Goal: Contribute content: Add original content to the website for others to see

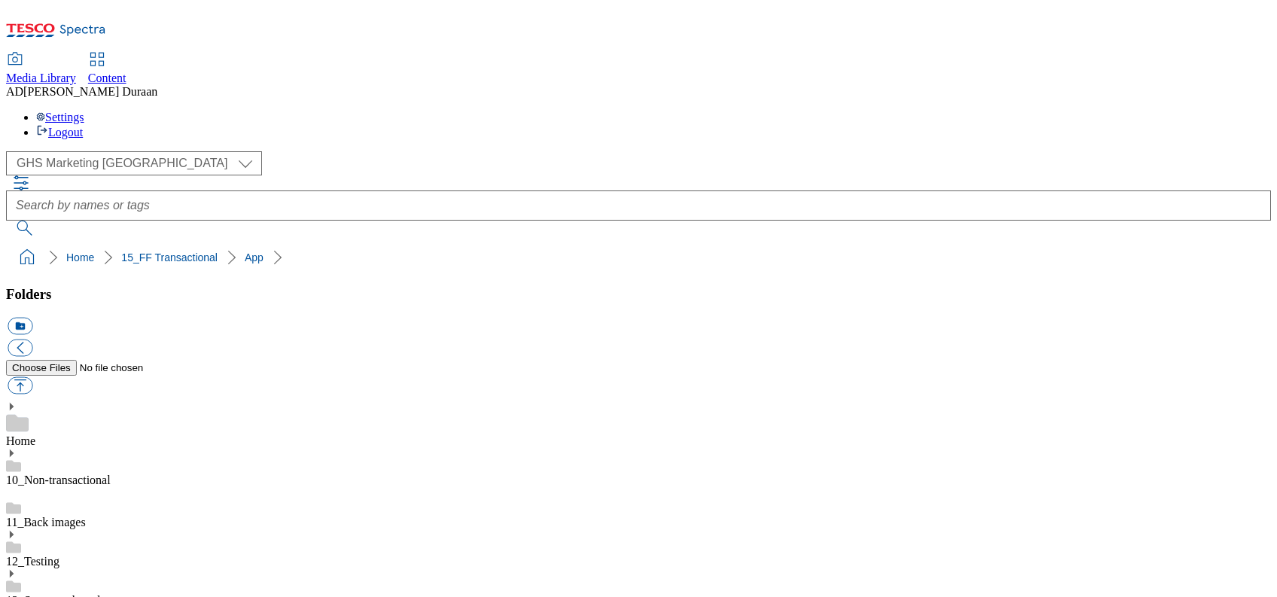
select select "flare-ghs-mktg"
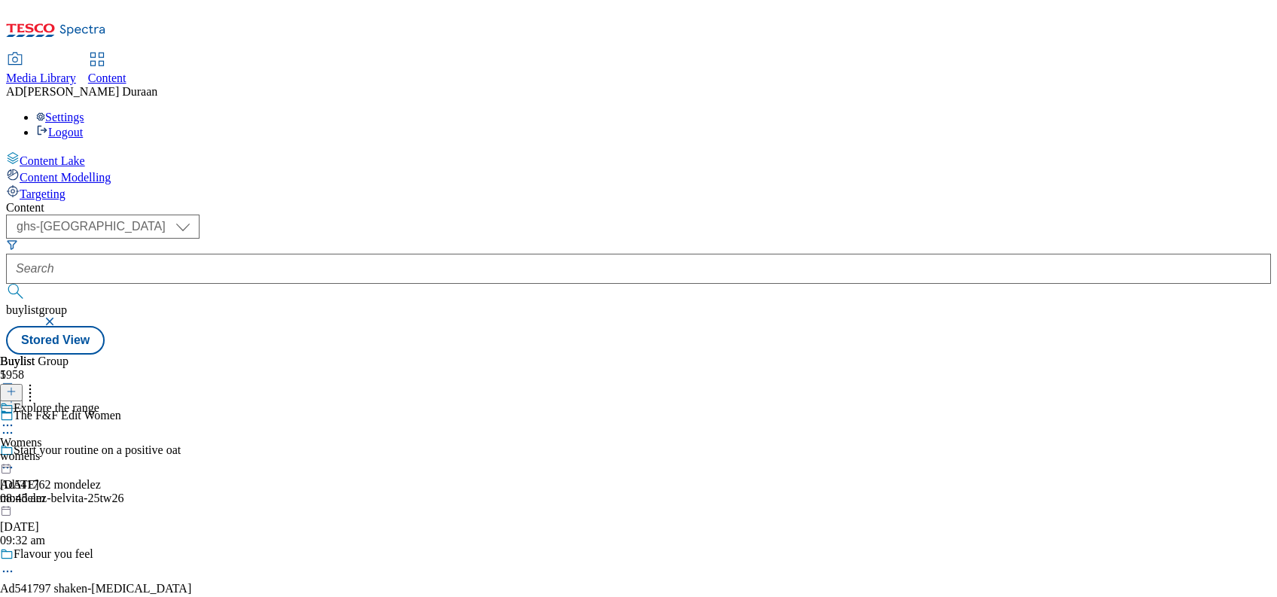
select select "ghs-[GEOGRAPHIC_DATA]"
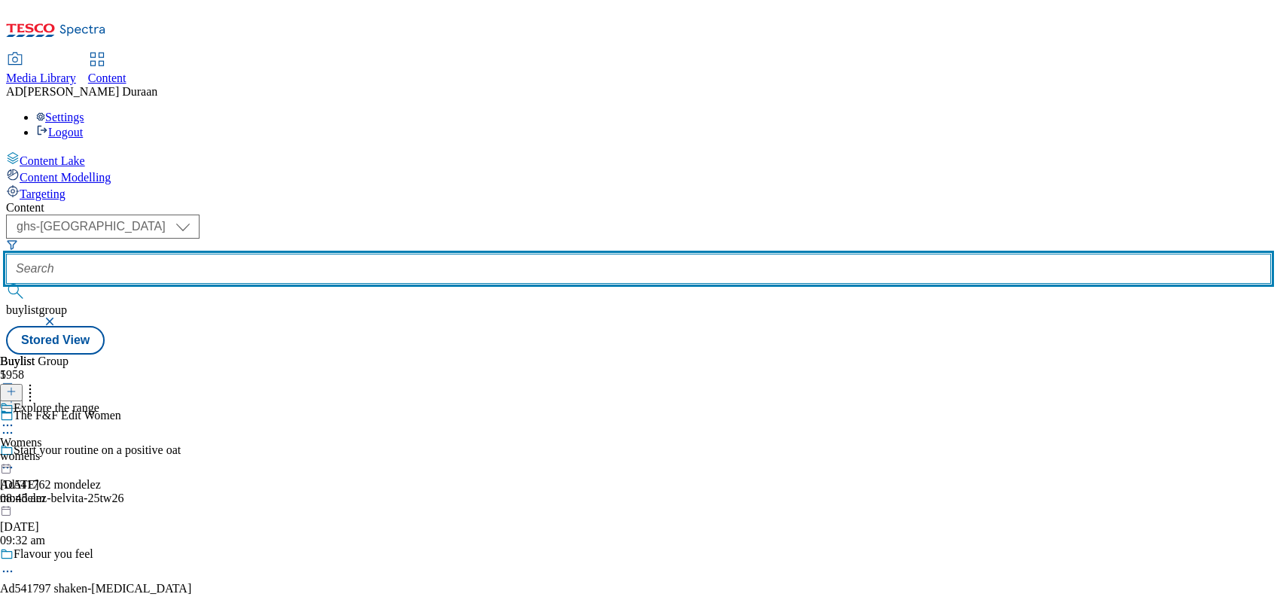
click at [358, 254] on input "text" at bounding box center [638, 269] width 1264 height 30
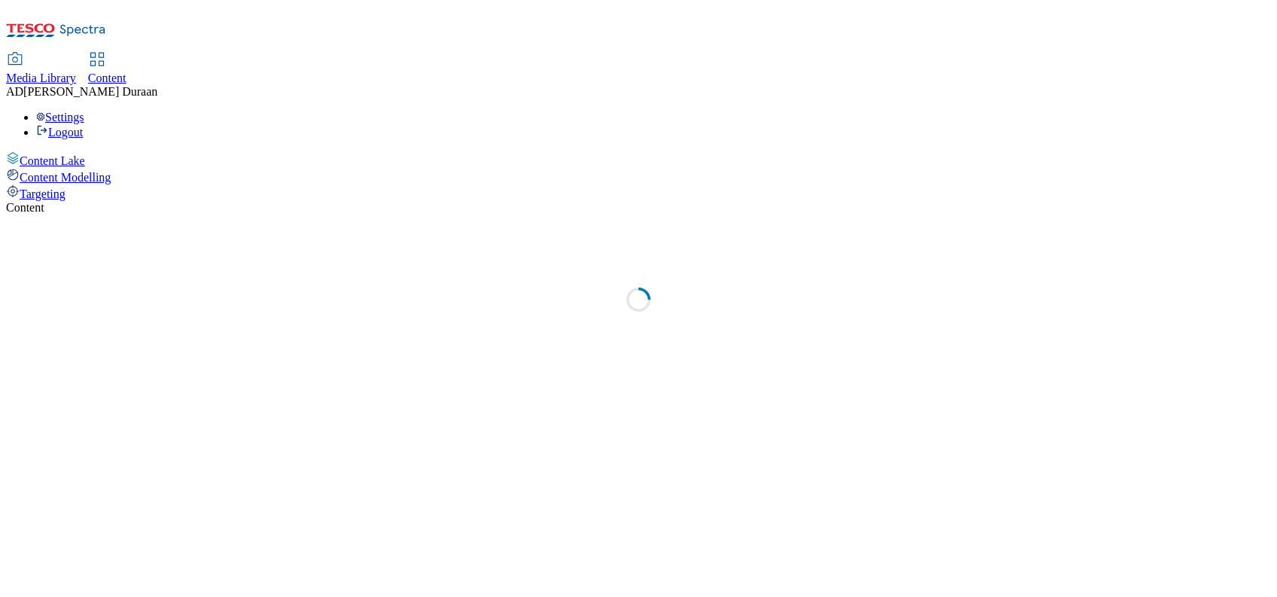
select select "ghs-[GEOGRAPHIC_DATA]"
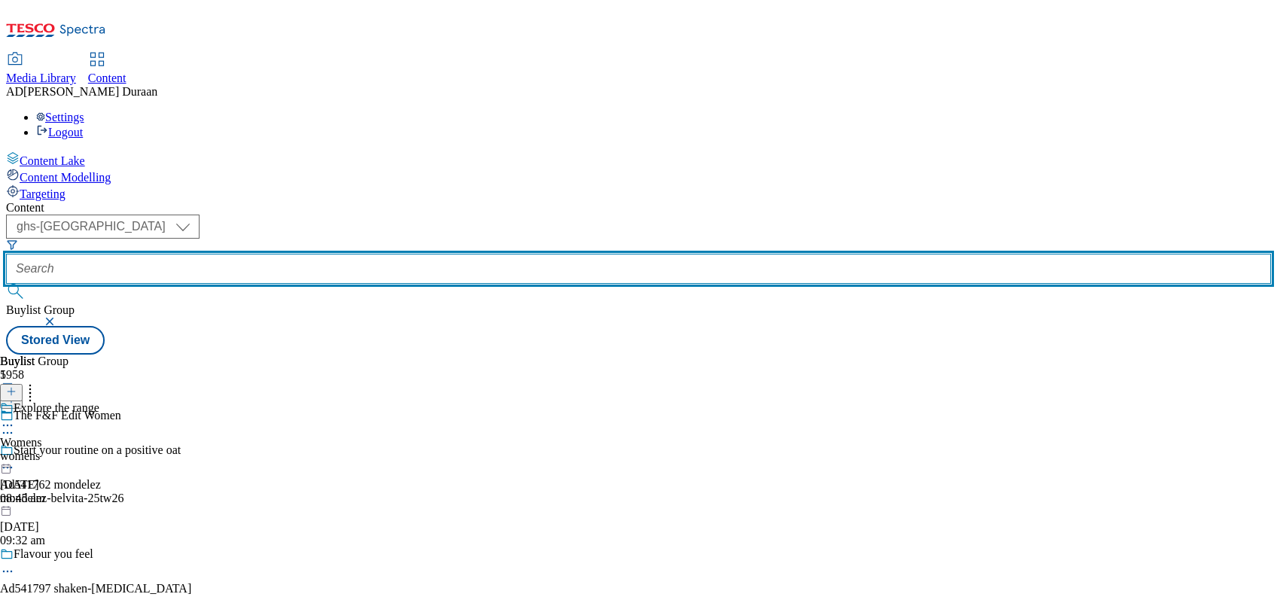
click at [354, 254] on input "text" at bounding box center [638, 269] width 1264 height 30
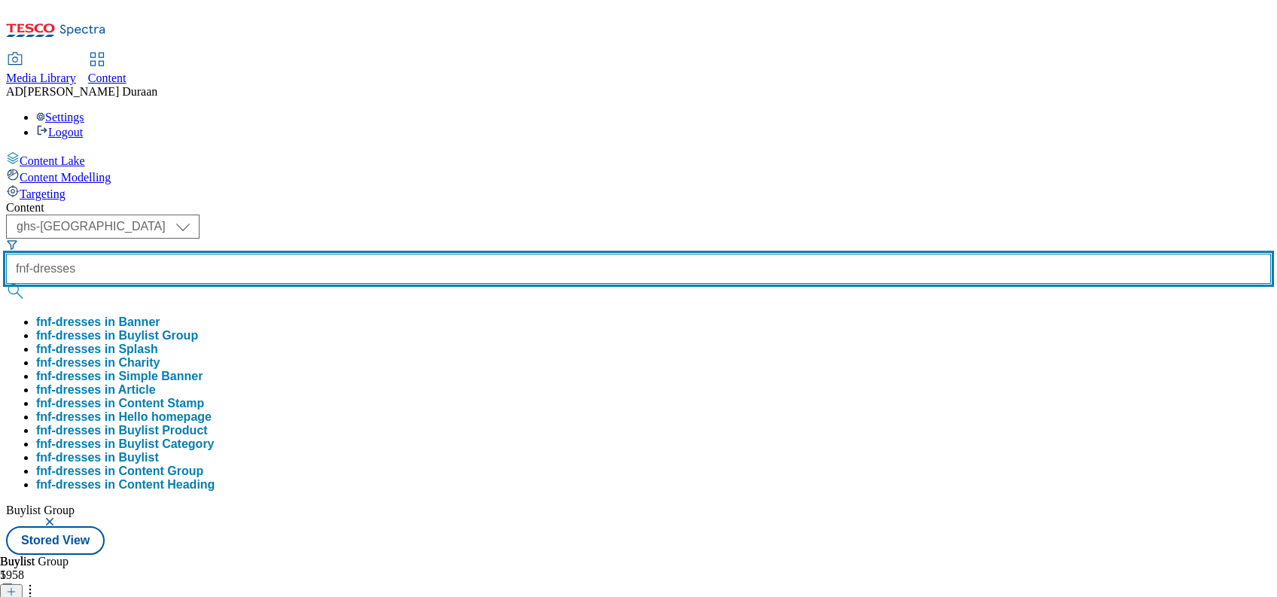
type input "fnf-dresses"
click at [6, 284] on button "submit" at bounding box center [16, 291] width 21 height 15
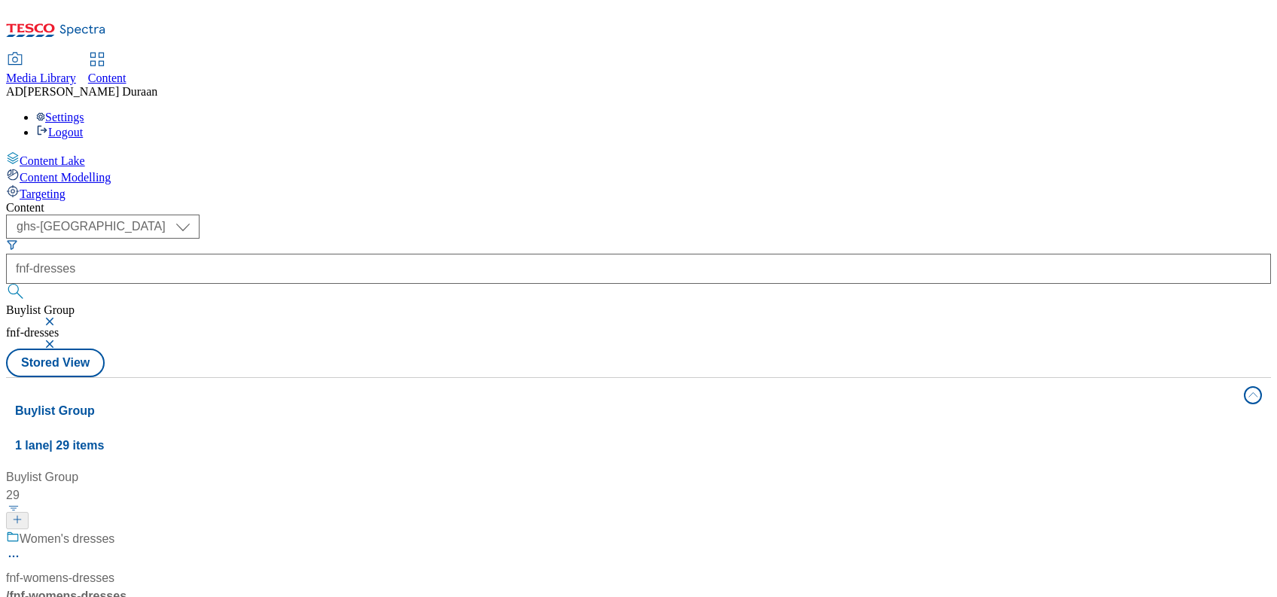
click at [194, 587] on div "/ fnf-womens-dresses" at bounding box center [100, 596] width 188 height 18
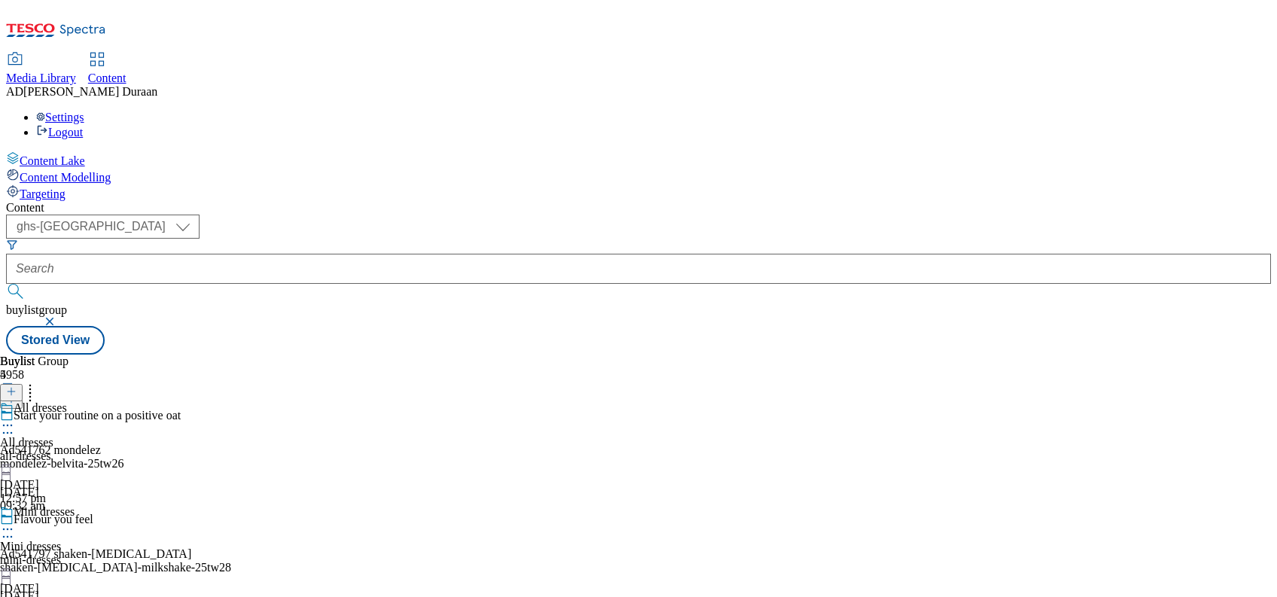
scroll to position [4, 0]
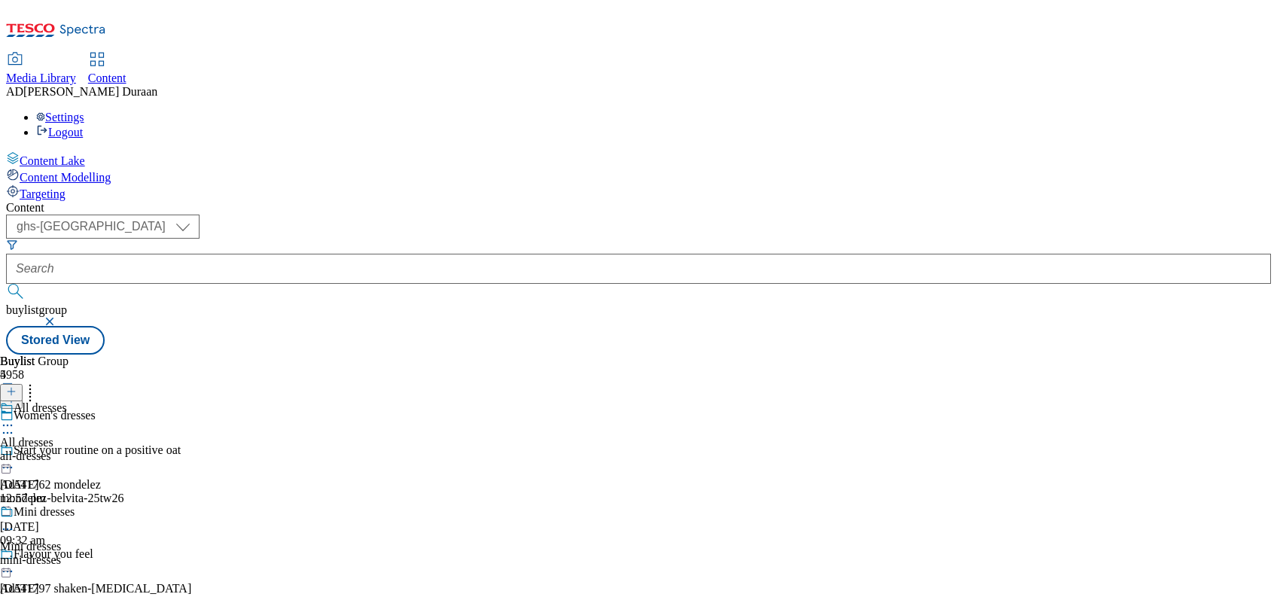
click at [15, 418] on icon at bounding box center [7, 425] width 15 height 15
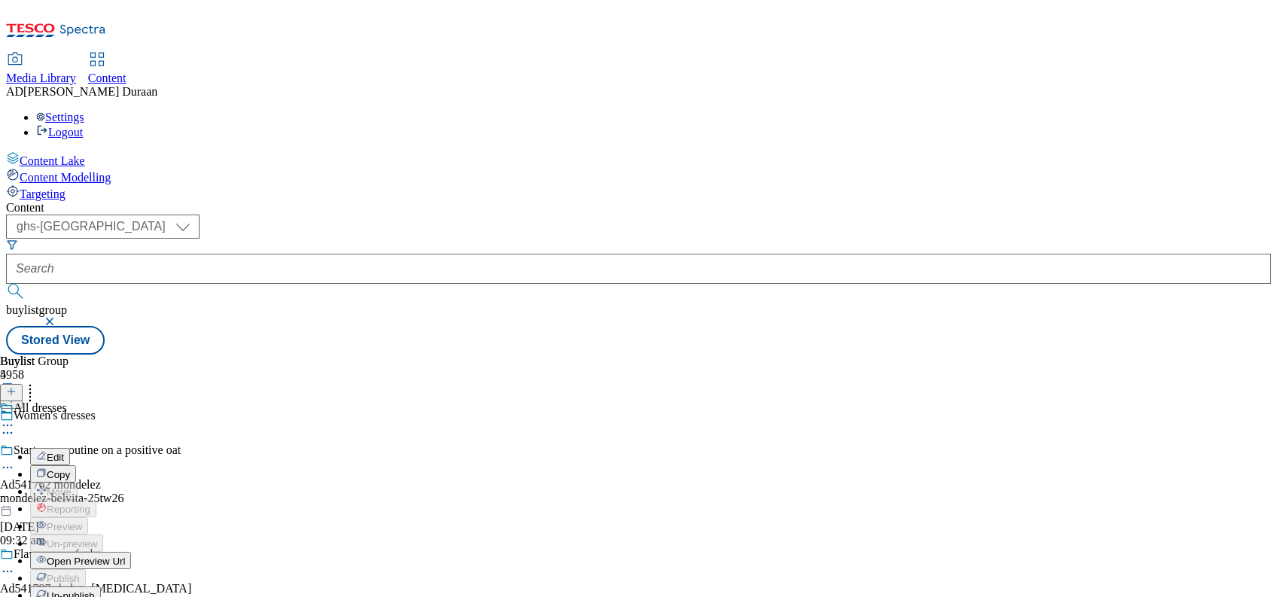
click at [70, 448] on button "Edit" at bounding box center [50, 456] width 40 height 17
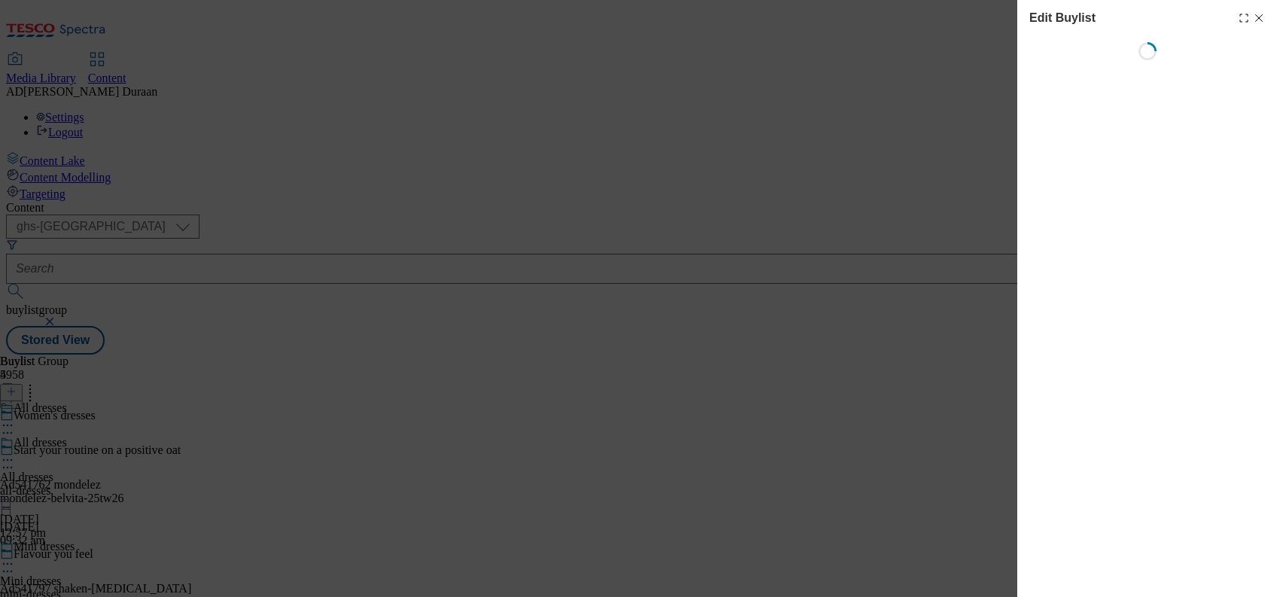
select select "evergreen"
select select "Banner"
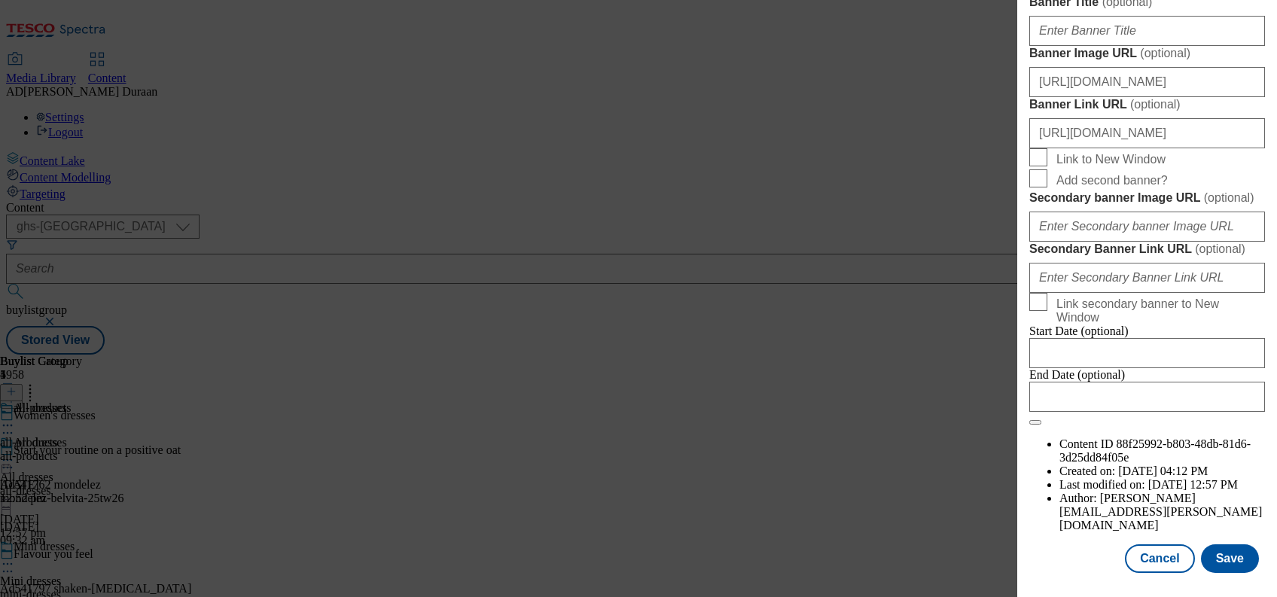
scroll to position [1276, 0]
click at [1113, 97] on input "https://digitalcontent.api.tesco.com/v2/media/ghs-mktg/2660c21c-4a38-41e1-8aa3-…" at bounding box center [1147, 82] width 236 height 30
paste input "https://digitalcontent.api.tesco.com/v2/media/ghs-mktg/42d69697-72f6-448c-9230-…"
type input "https://digitalcontent.api.tesco.com/v2/media/ghs-mktg/42d69697-72f6-448c-9230-…"
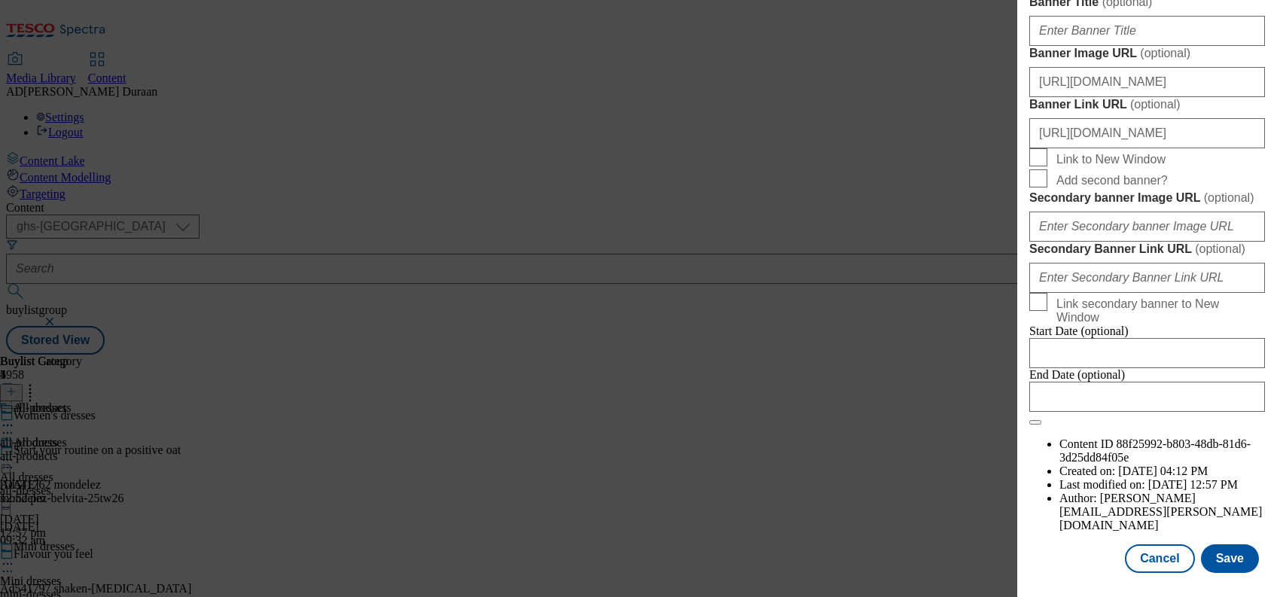
scroll to position [0, 0]
click at [1213, 61] on label "Banner Image URL ( optional )" at bounding box center [1147, 53] width 236 height 15
click at [1213, 97] on input "https://digitalcontent.api.tesco.com/v2/media/ghs-mktg/42d69697-72f6-448c-9230-…" at bounding box center [1147, 82] width 236 height 30
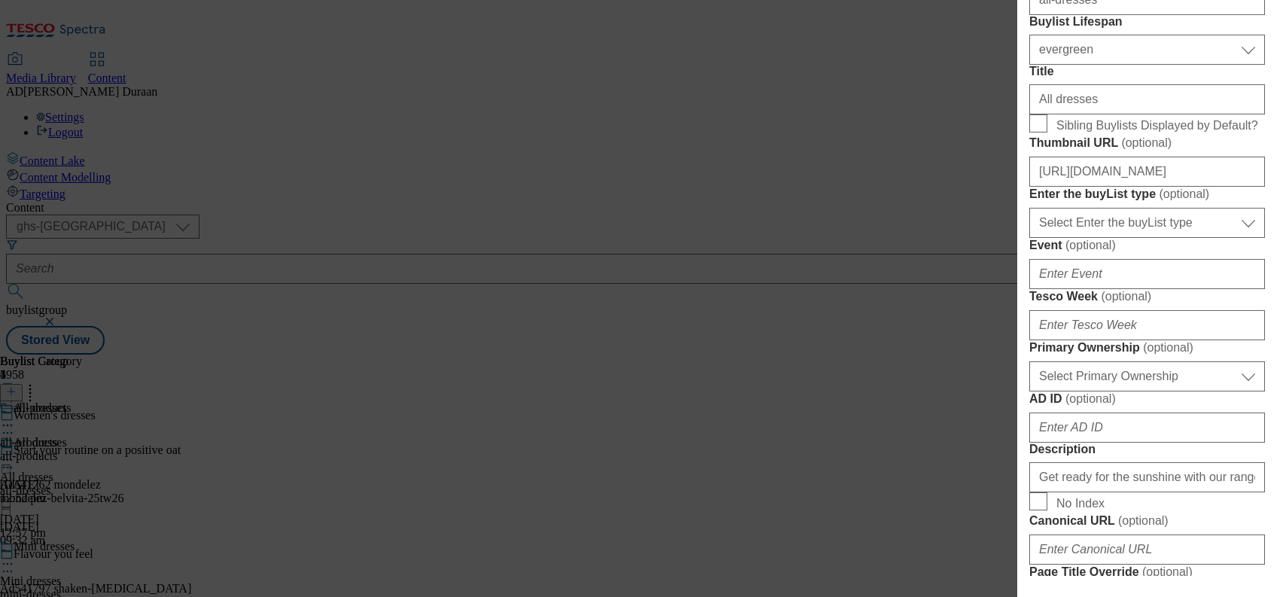
scroll to position [450, 0]
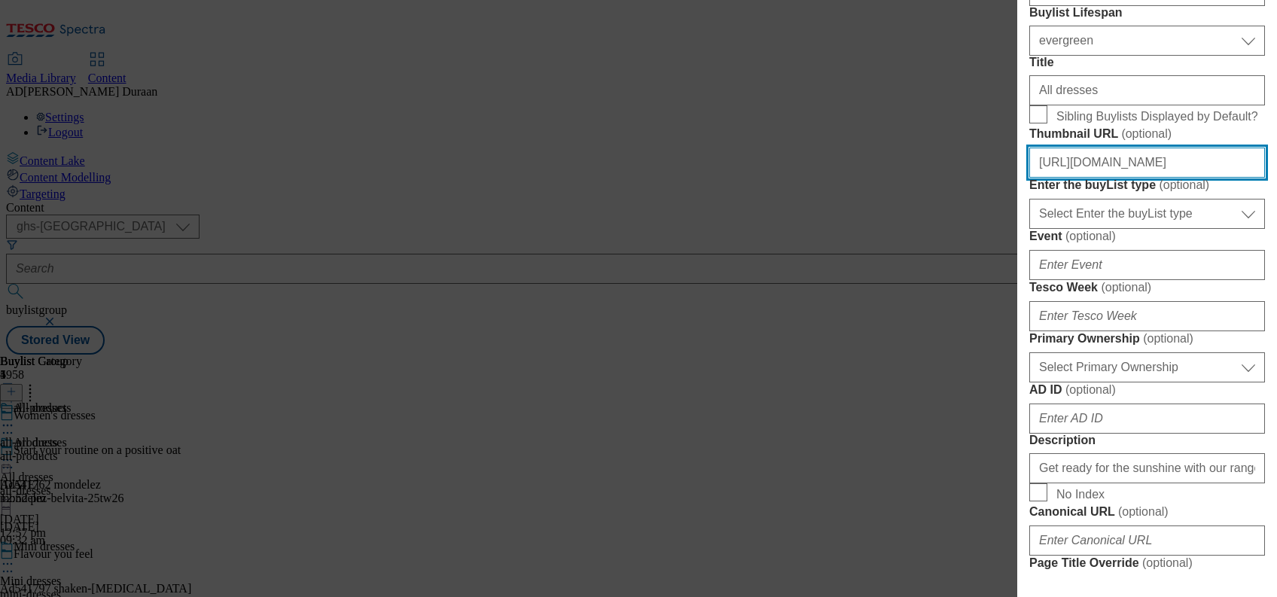
click at [1145, 178] on input "https://digitalcontent.api.tesco.com/v2/media/ghs-mktg/5d07cb2d-2e73-43e7-a5dc-…" at bounding box center [1147, 163] width 236 height 30
paste input "https://digitalcontent.api.tesco.com/v2/media/ghs-mktg/77fe2e2f-3257-4ba7-93d0-…"
type input "https://digitalcontent.api.tesco.com/v2/media/ghs-mktg/77fe2e2f-3257-4ba7-93d0-…"
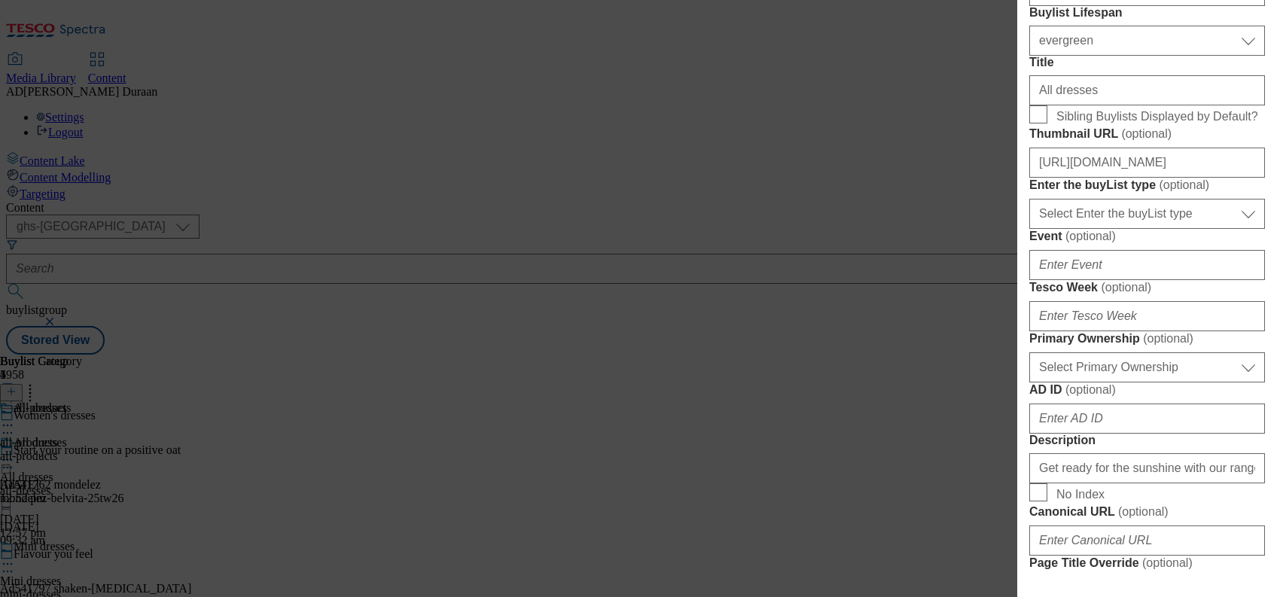
click at [1244, 294] on form "Label All dresses Tracking Name fnf-womens-dresses Friendly Name all-dresses Bu…" at bounding box center [1147, 472] width 236 height 1231
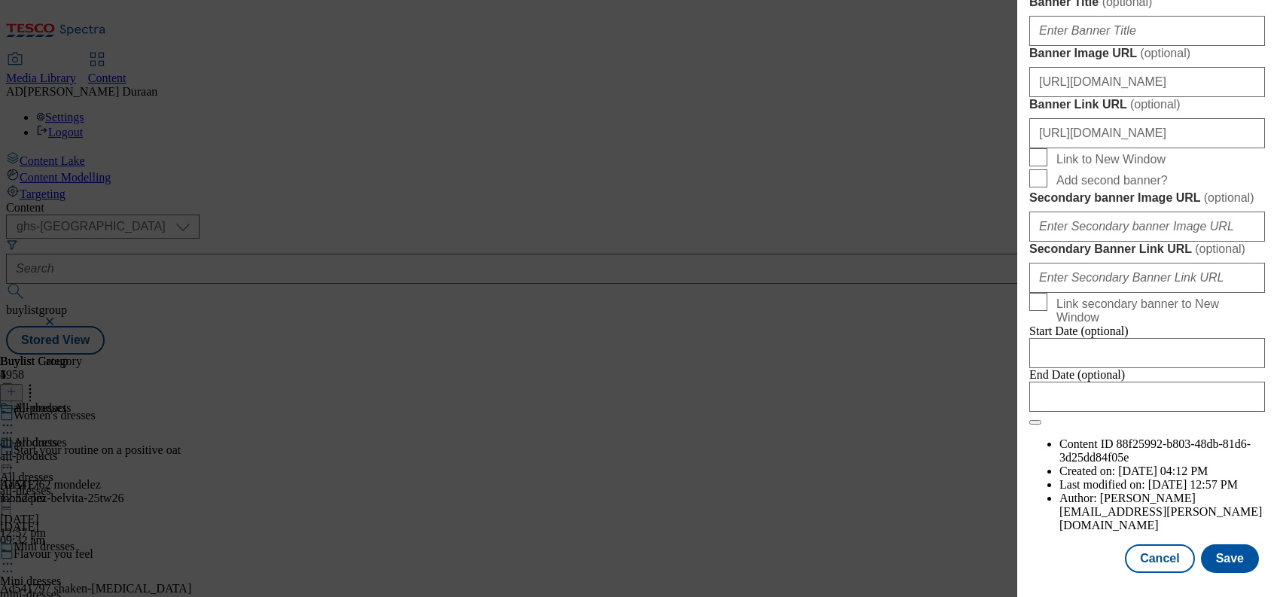
scroll to position [1660, 0]
click at [1235, 555] on button "Save" at bounding box center [1229, 558] width 58 height 29
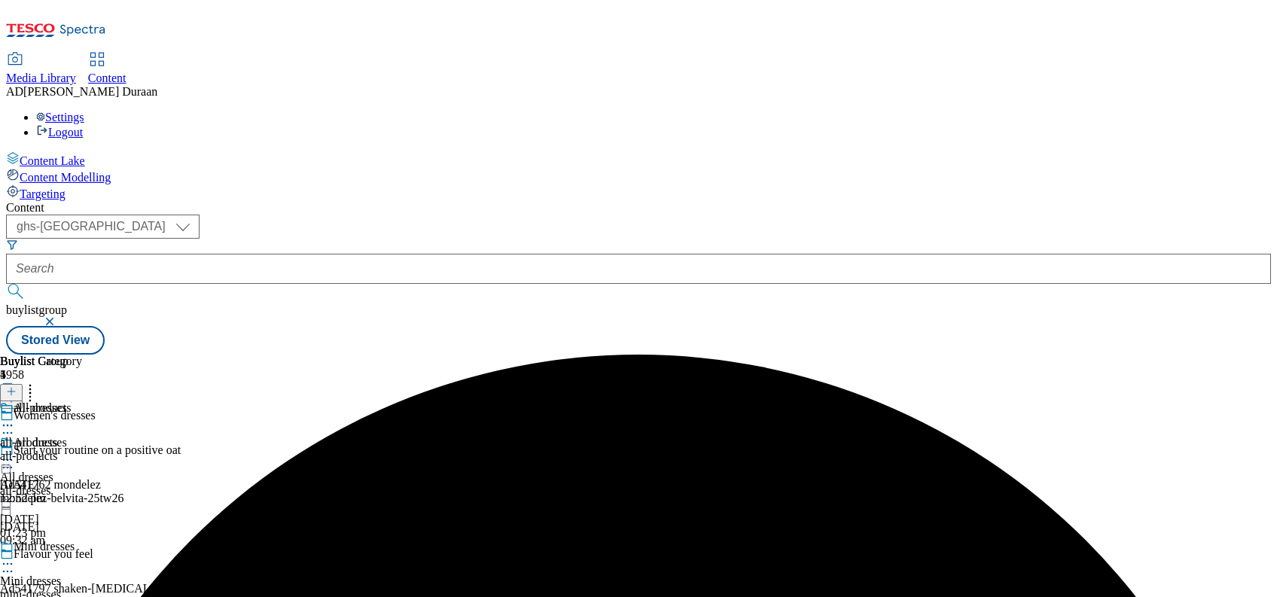
scroll to position [75, 0]
click at [15, 556] on icon at bounding box center [7, 563] width 15 height 15
click at [64, 590] on span "Edit" at bounding box center [55, 595] width 17 height 11
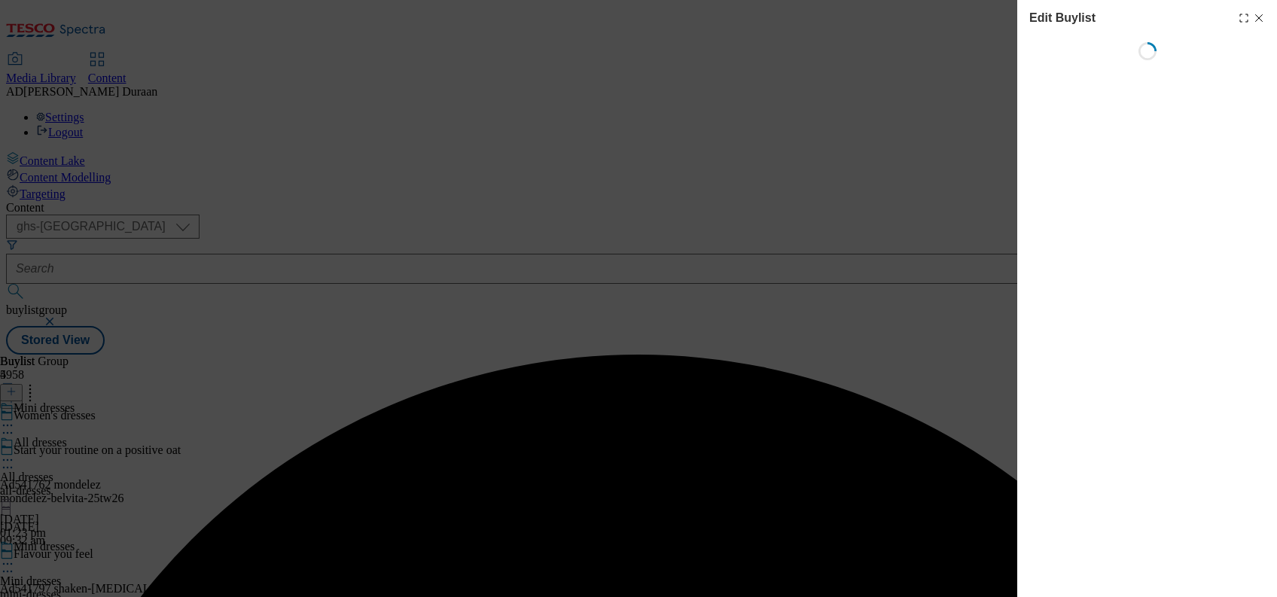
select select "evergreen"
select select "Banner"
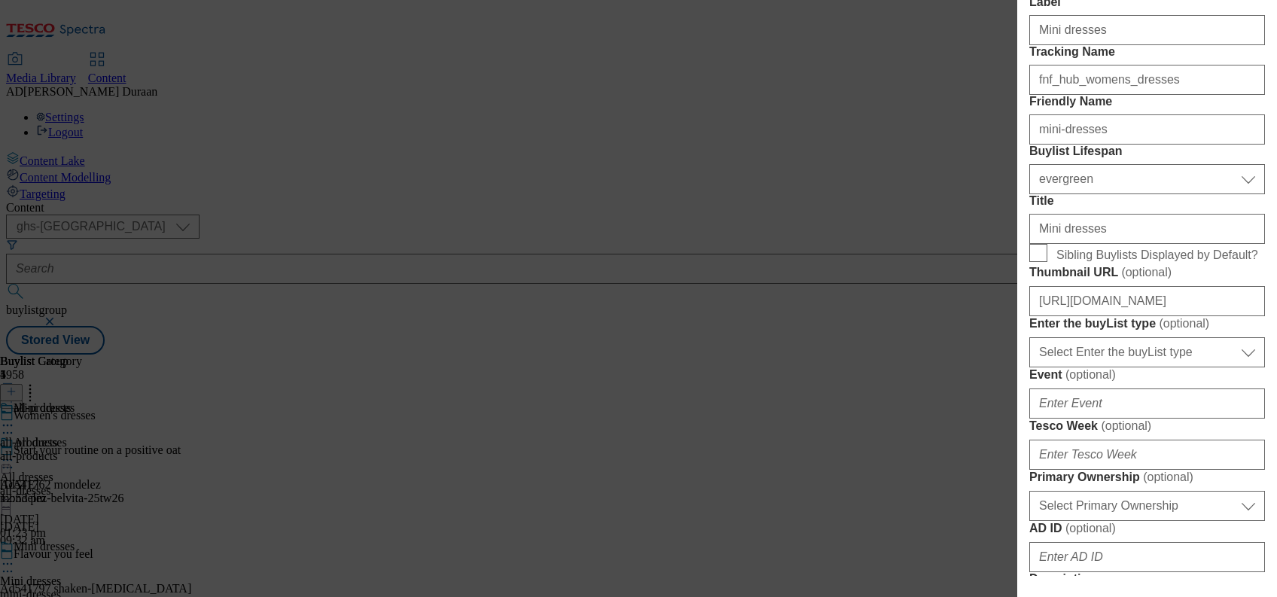
scroll to position [417, 0]
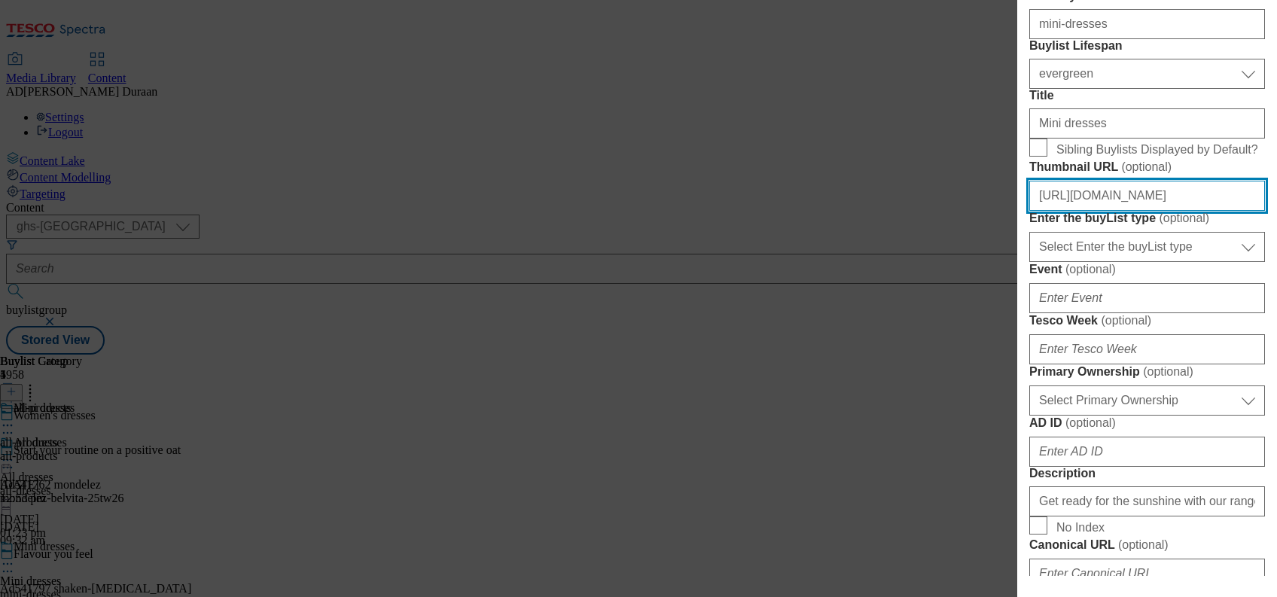
click at [1144, 211] on input "https://digitalcontent.api.tesco.com/v2/media/ghs-mktg/8e7642e1-aa88-4159-99b0-…" at bounding box center [1147, 196] width 236 height 30
paste input "https://digitalcontent.api.tesco.com/v2/media/ghs-mktg/d858567c-fd75-44ed-9e41-…"
type input "https://digitalcontent.api.tesco.com/v2/media/ghs-mktg/d858567c-fd75-44ed-9e41-…"
click at [1254, 175] on label "Thumbnail URL ( optional )" at bounding box center [1147, 167] width 236 height 15
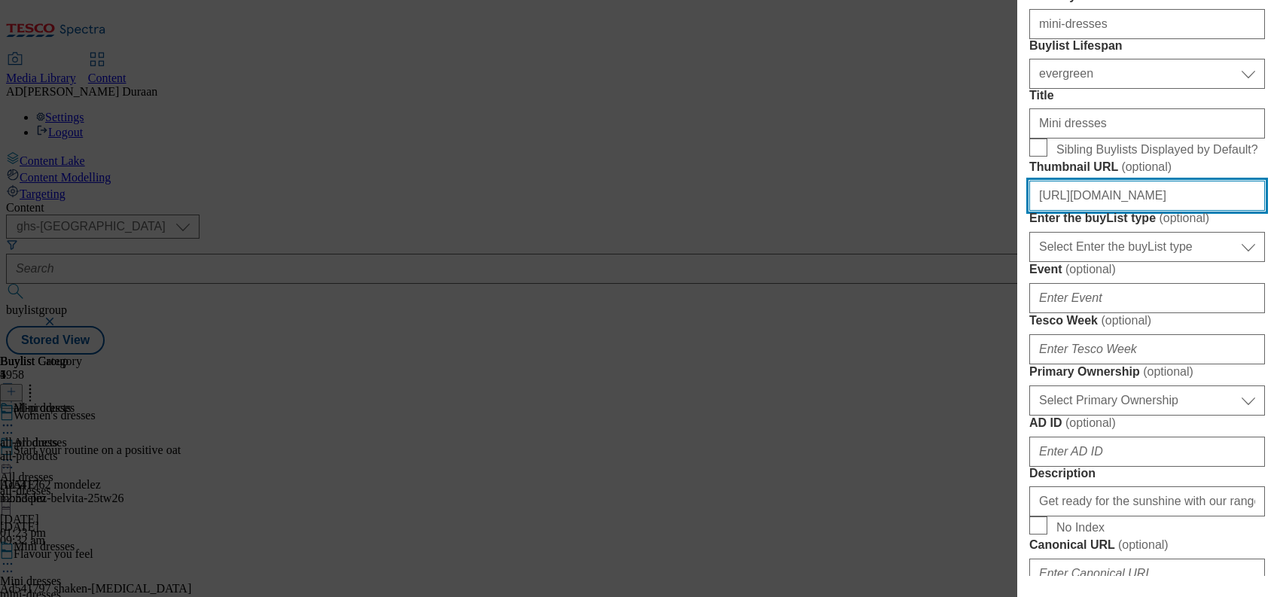
click at [1254, 211] on input "https://digitalcontent.api.tesco.com/v2/media/ghs-mktg/d858567c-fd75-44ed-9e41-…" at bounding box center [1147, 196] width 236 height 30
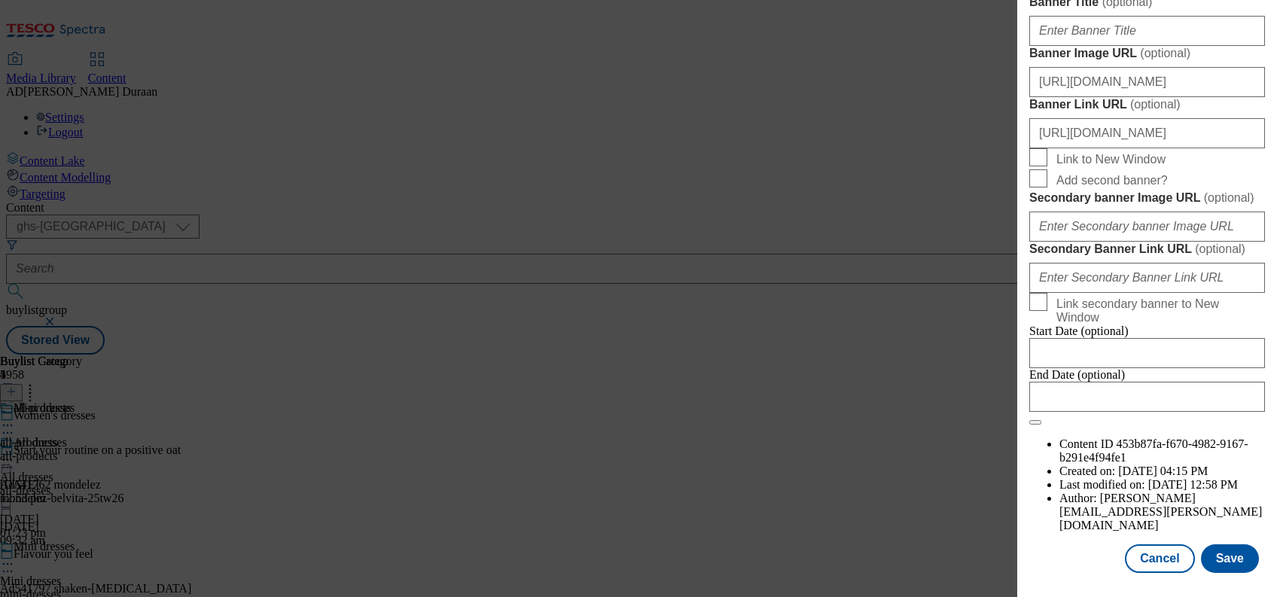
scroll to position [1319, 0]
click at [1114, 97] on input "https://digitalcontent.api.tesco.com/v2/media/ghs-mktg/2660c21c-4a38-41e1-8aa3-…" at bounding box center [1147, 82] width 236 height 30
paste input "https://digitalcontent.api.tesco.com/v2/media/ghs-mktg/42d69697-72f6-448c-9230-…"
type input "https://digitalcontent.api.tesco.com/v2/media/ghs-mktg/42d69697-72f6-448c-9230-…"
click at [1199, 61] on label "Banner Image URL ( optional )" at bounding box center [1147, 53] width 236 height 15
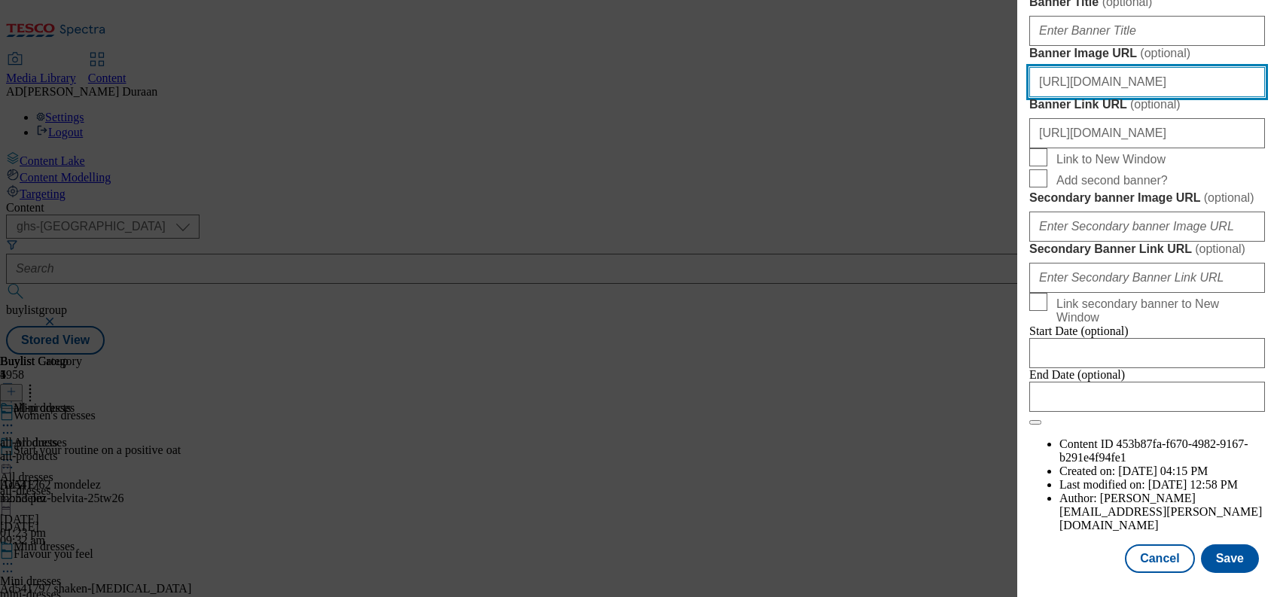
click at [1199, 97] on input "https://digitalcontent.api.tesco.com/v2/media/ghs-mktg/42d69697-72f6-448c-9230-…" at bounding box center [1147, 82] width 236 height 30
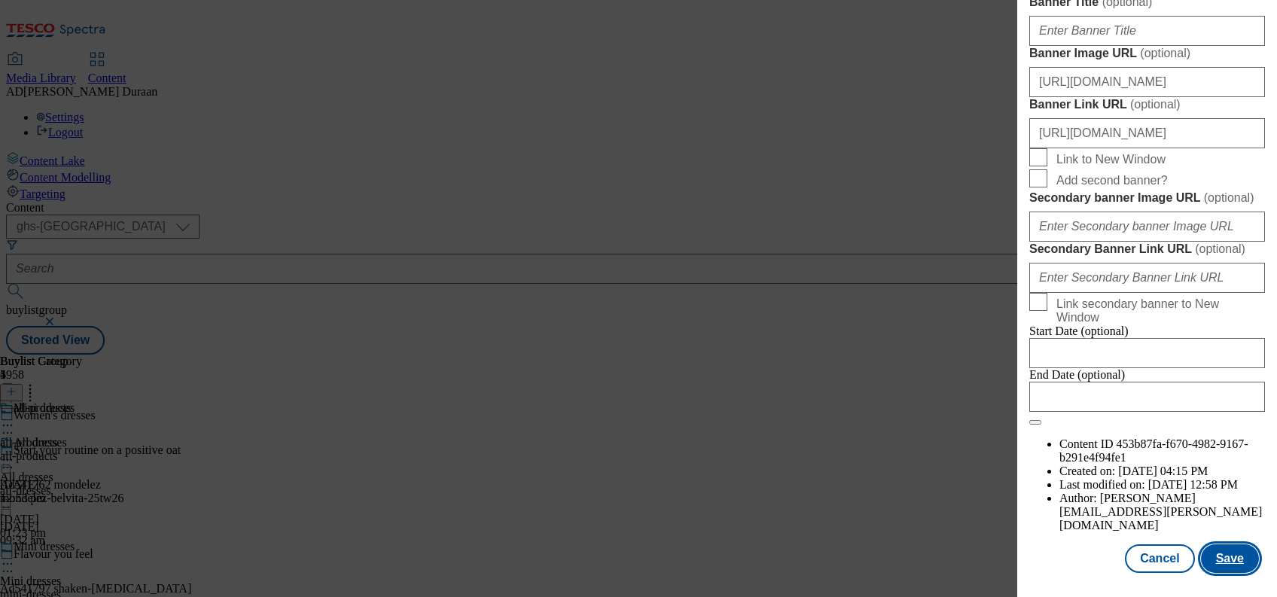
scroll to position [0, 0]
click at [1232, 561] on button "Save" at bounding box center [1229, 558] width 58 height 29
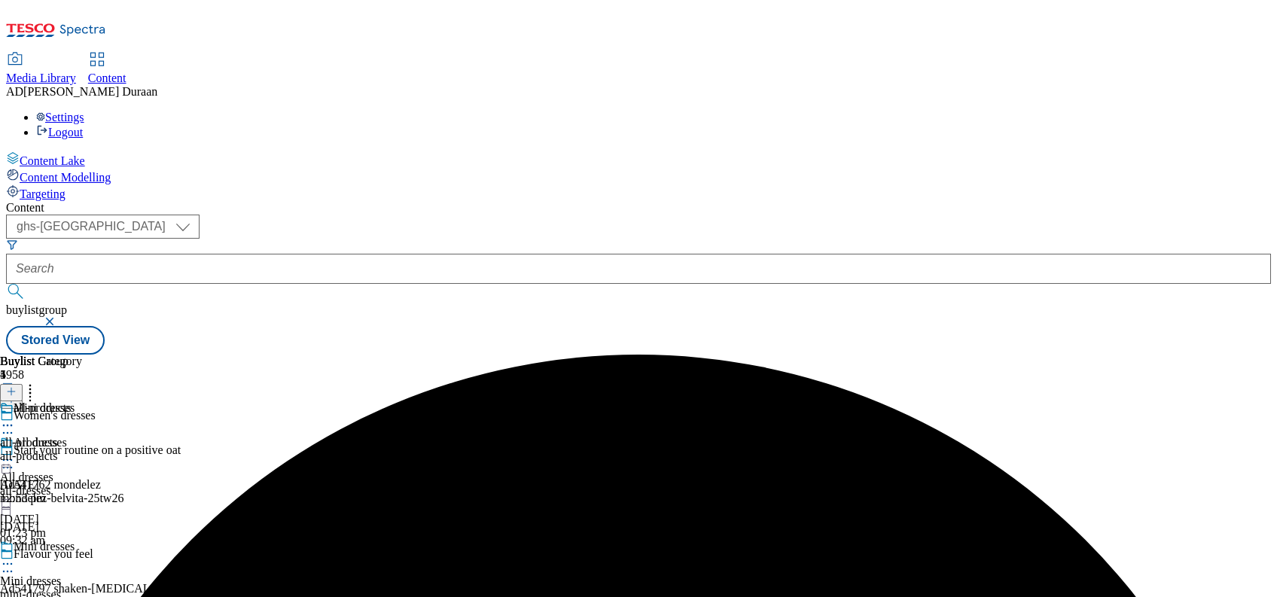
scroll to position [146, 0]
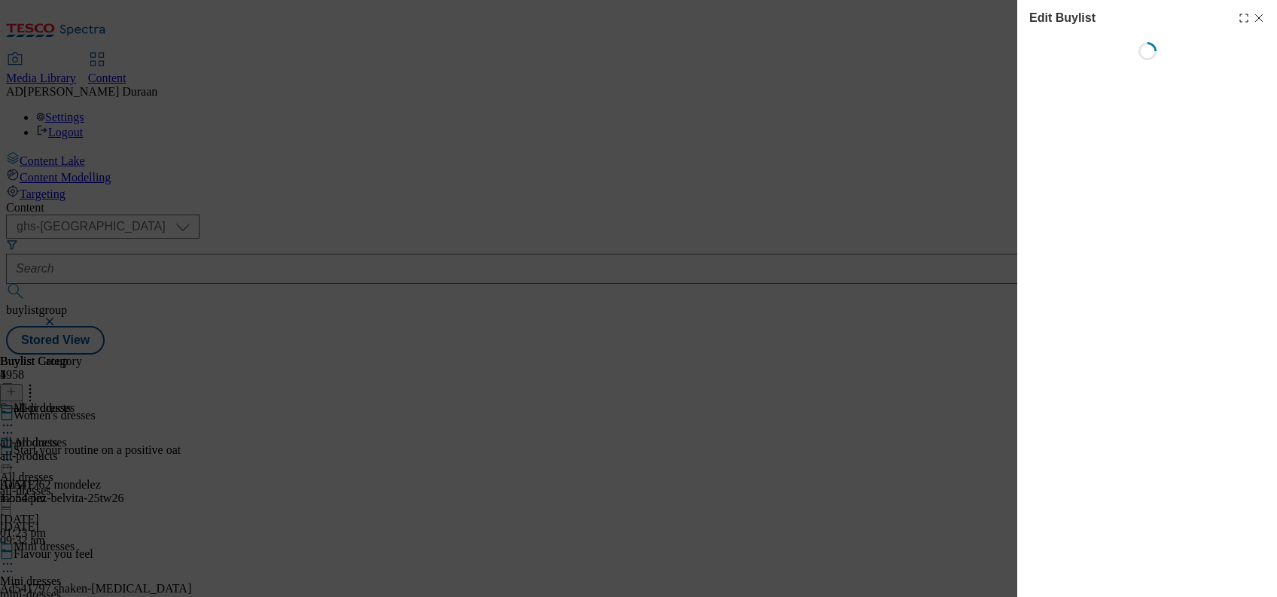
select select "evergreen"
select select "Banner"
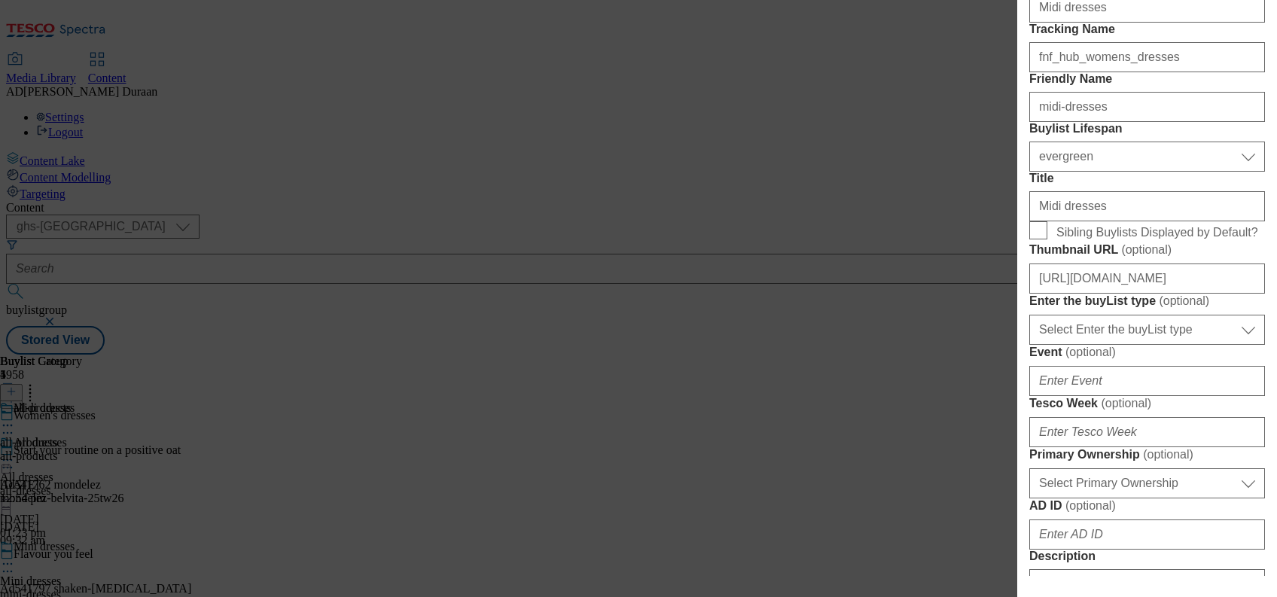
scroll to position [349, 0]
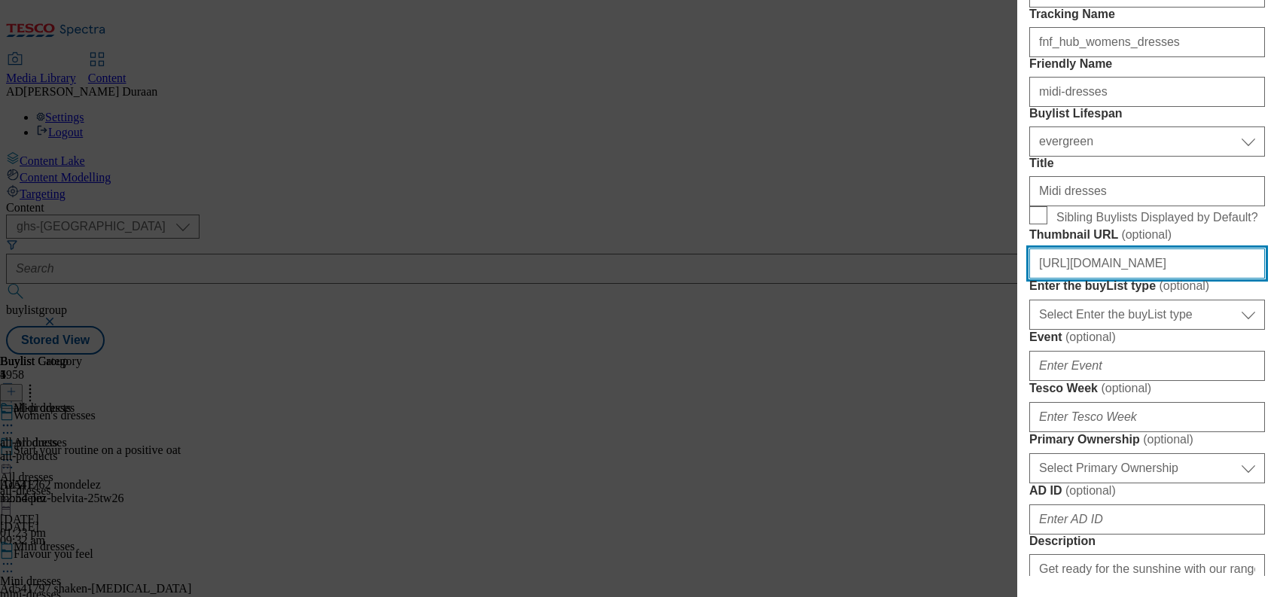
click at [1111, 278] on input "https://digitalcontent.api.tesco.com/v2/media/ghs-mktg/831a3f1f-ef48-4f72-bf82-…" at bounding box center [1147, 263] width 236 height 30
paste input "https://digitalcontent.api.tesco.com/v2/media/ghs-mktg/d01967fc-4e57-44c3-b47c-…"
type input "https://digitalcontent.api.tesco.com/v2/media/ghs-mktg/d01967fc-4e57-44c3-b47c-…"
click at [1245, 399] on form "Label Midi dresses Tracking Name fnf_hub_womens_dresses Friendly Name midi-dres…" at bounding box center [1147, 573] width 236 height 1231
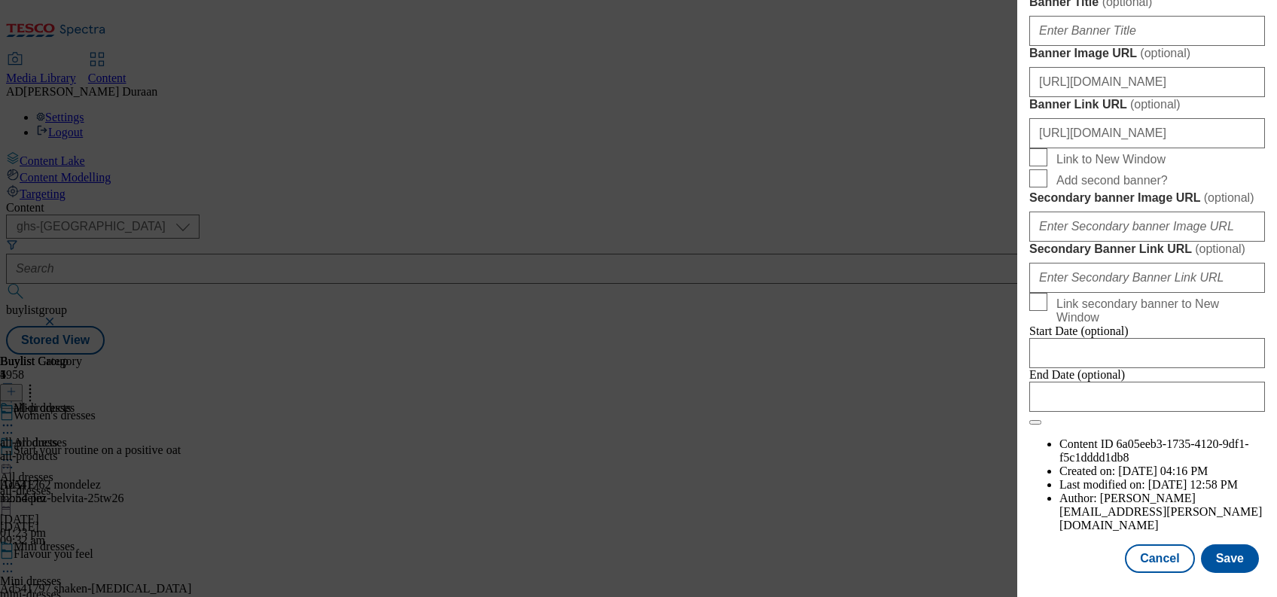
scroll to position [1558, 0]
click at [1169, 97] on input "https://digitalcontent.api.tesco.com/v2/media/ghs-mktg/2660c21c-4a38-41e1-8aa3-…" at bounding box center [1147, 82] width 236 height 30
paste input "https://digitalcontent.api.tesco.com/v2/media/ghs-mktg/42d69697-72f6-448c-9230-…"
type input "https://digitalcontent.api.tesco.com/v2/media/ghs-mktg/42d69697-72f6-448c-9230-…"
click at [1204, 61] on label "Banner Image URL ( optional )" at bounding box center [1147, 53] width 236 height 15
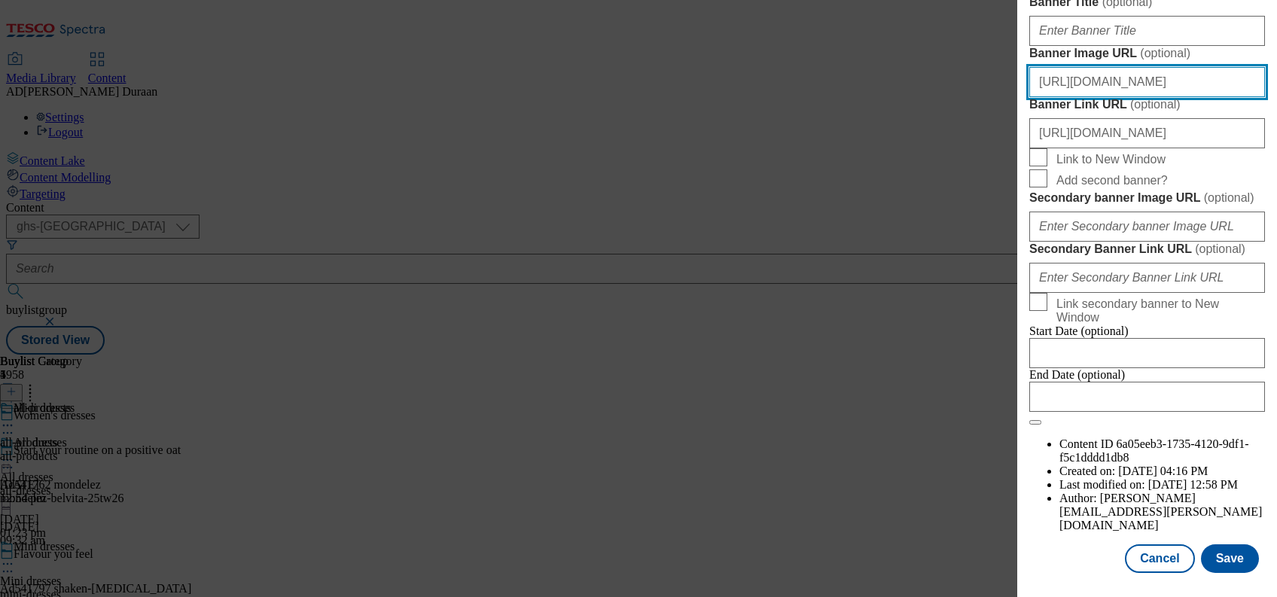
click at [1204, 67] on input "https://digitalcontent.api.tesco.com/v2/media/ghs-mktg/42d69697-72f6-448c-9230-…" at bounding box center [1147, 82] width 236 height 30
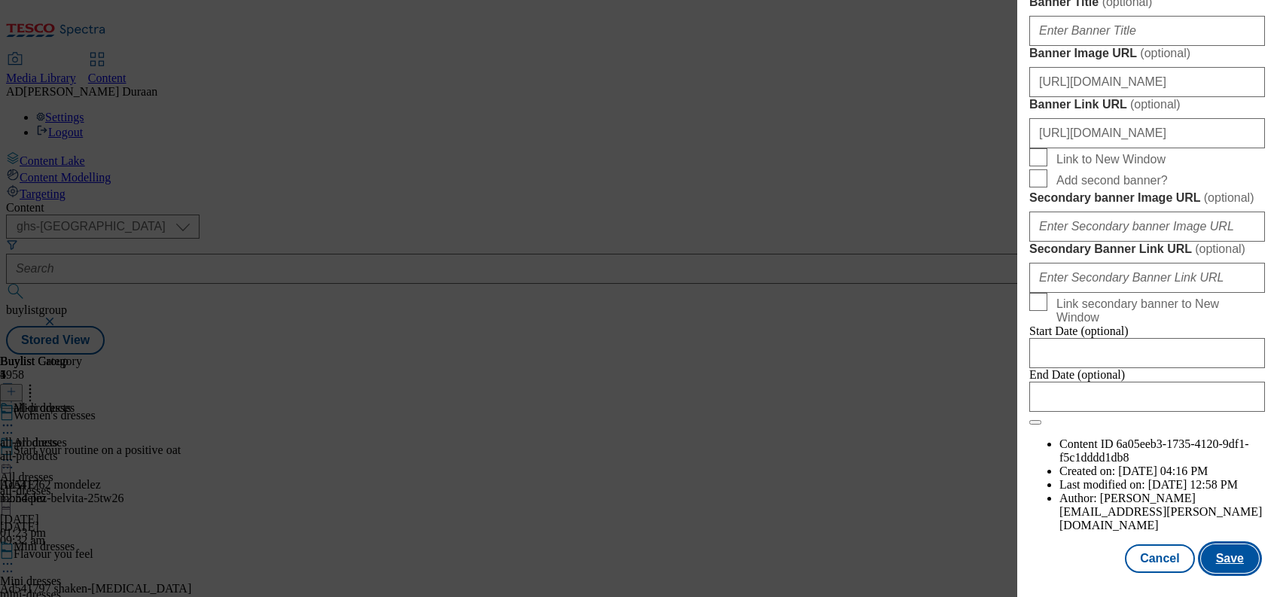
scroll to position [0, 0]
click at [1238, 561] on button "Save" at bounding box center [1229, 558] width 58 height 29
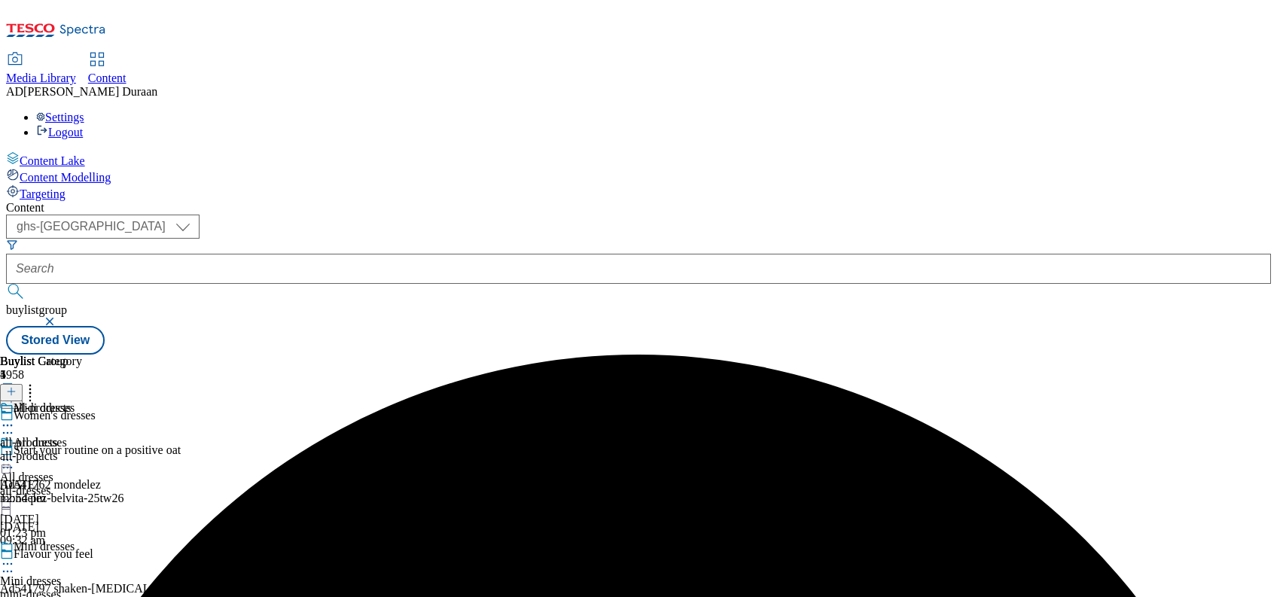
click at [15, 452] on icon at bounding box center [7, 459] width 15 height 15
click at [88, 552] on button "Preview" at bounding box center [59, 560] width 58 height 17
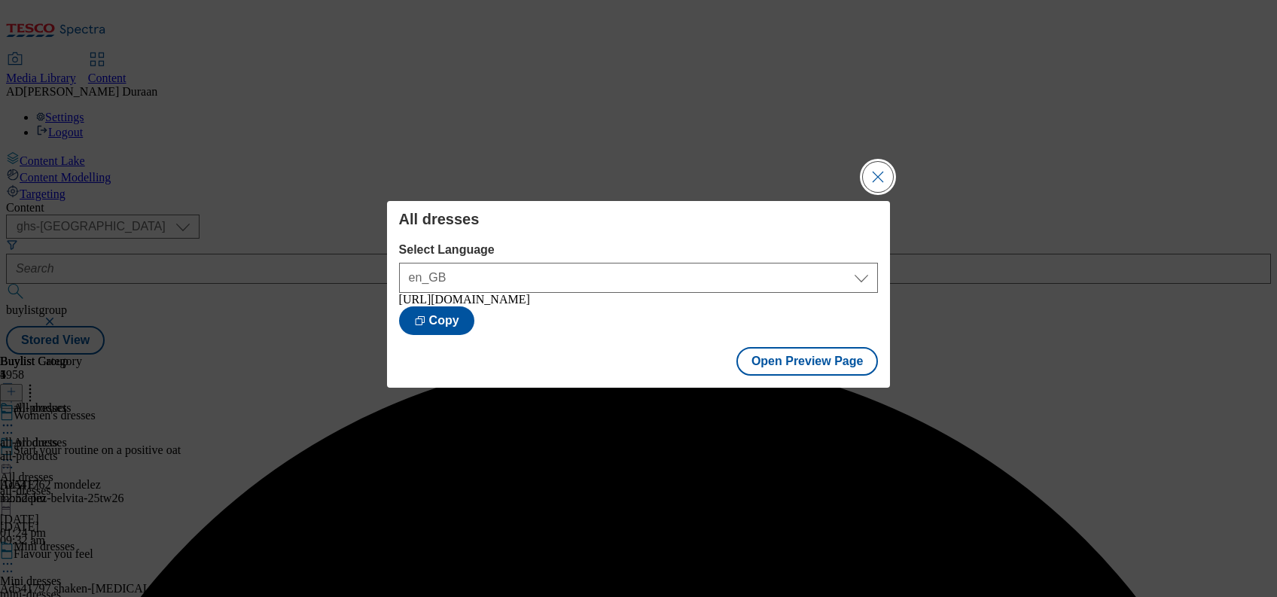
click at [874, 172] on button "Close Modal" at bounding box center [878, 177] width 30 height 30
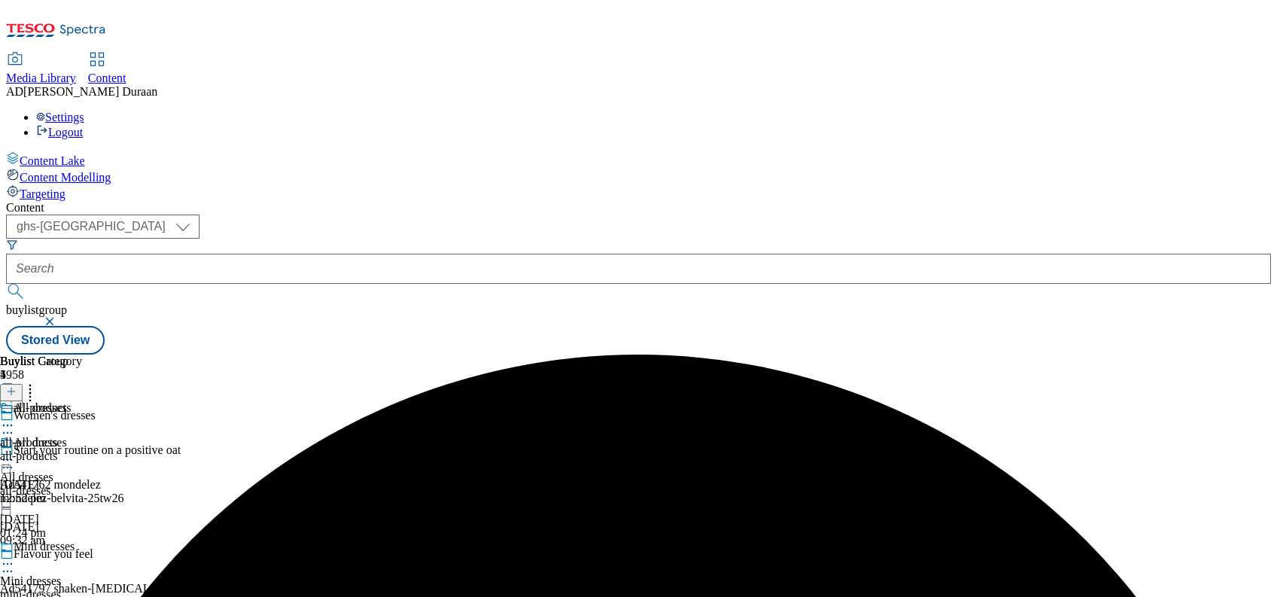
click at [15, 556] on icon at bounding box center [7, 563] width 15 height 15
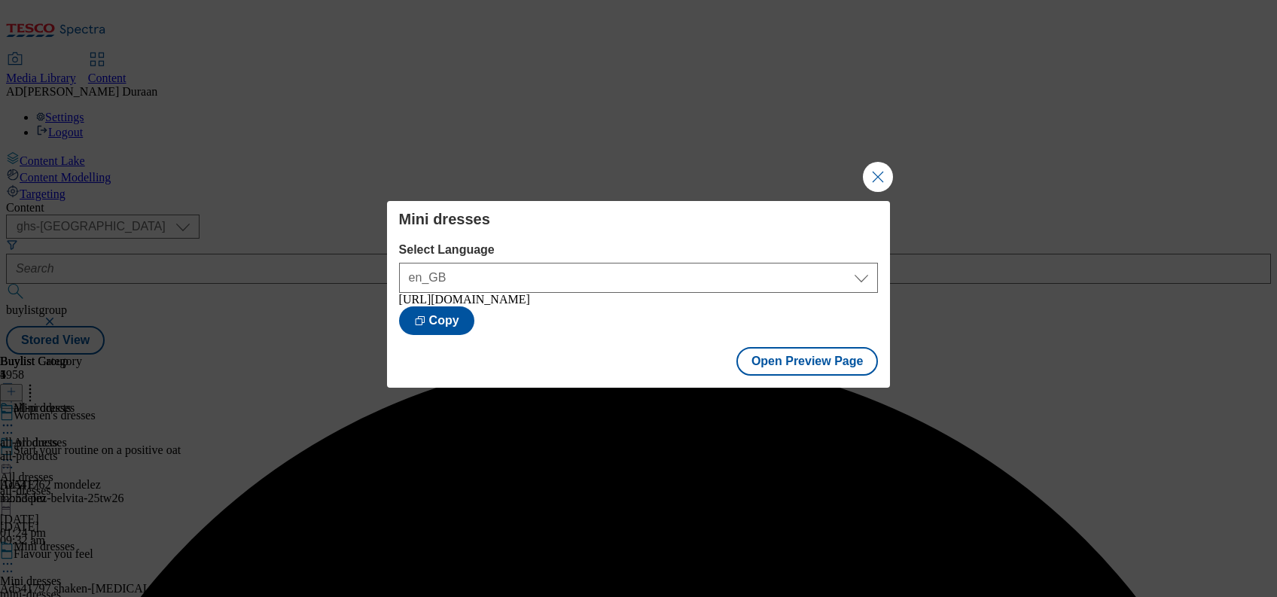
drag, startPoint x: 882, startPoint y: 172, endPoint x: 860, endPoint y: 193, distance: 31.4
click at [882, 172] on button "Close Modal" at bounding box center [878, 177] width 30 height 30
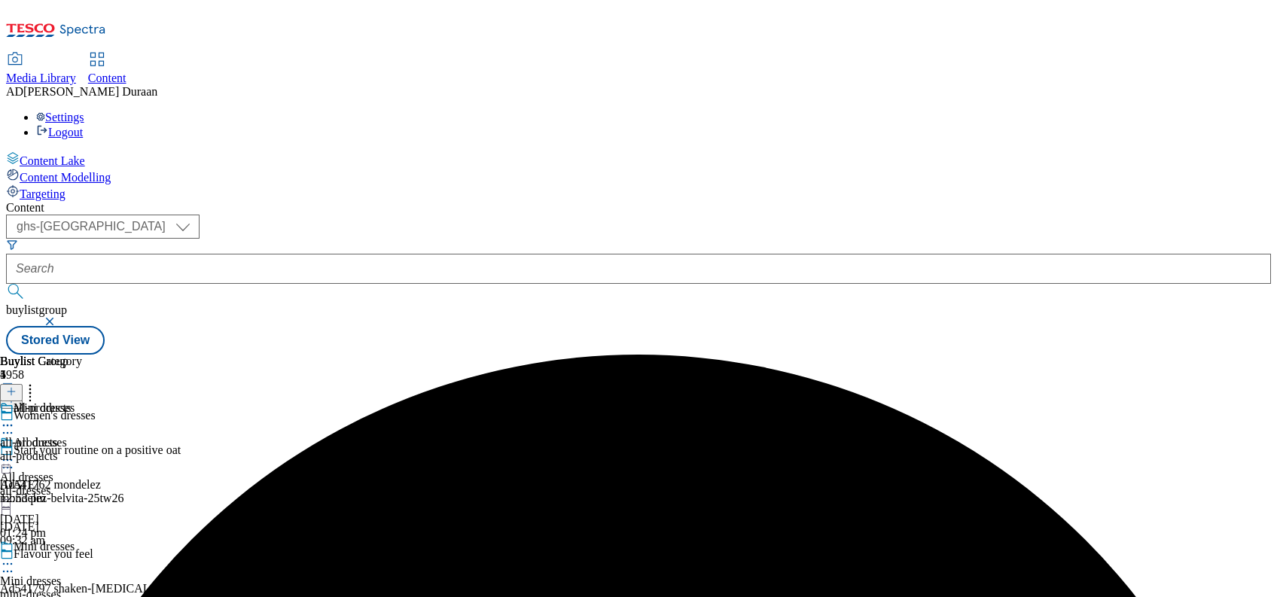
scroll to position [146, 0]
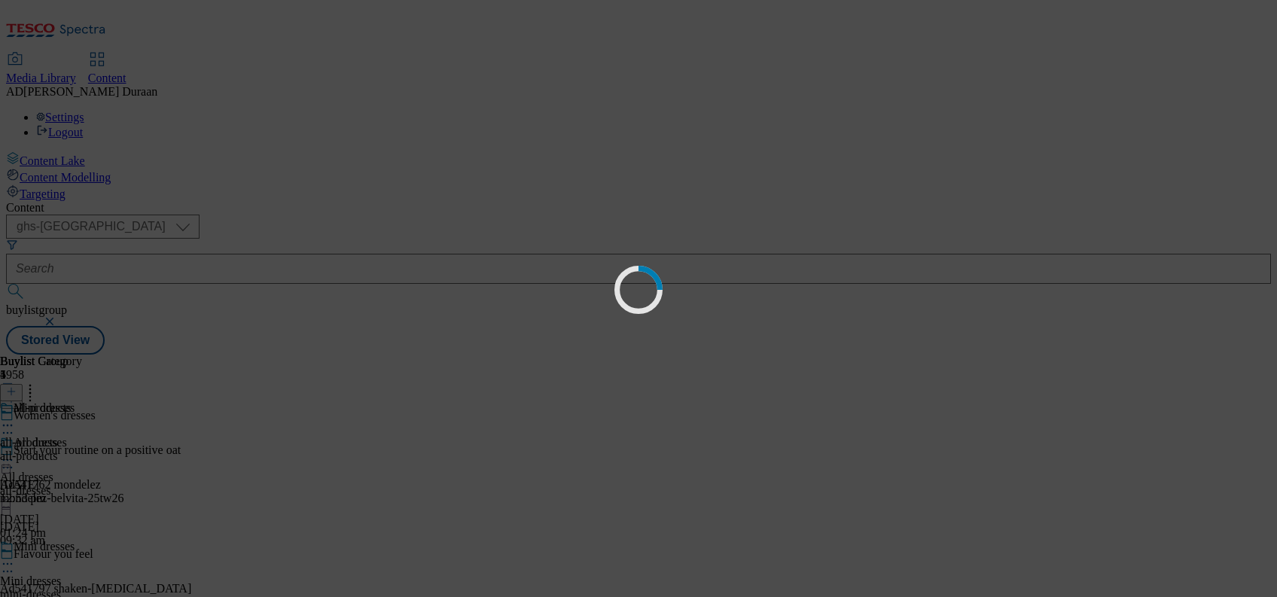
scroll to position [0, 0]
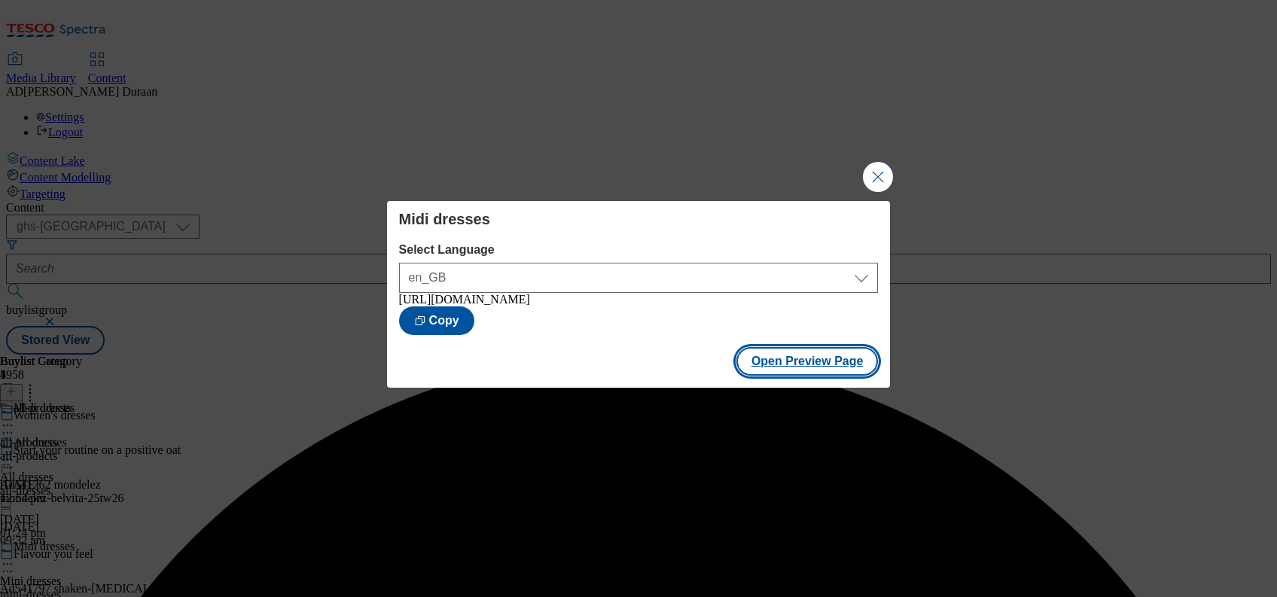
click at [827, 370] on button "Open Preview Page" at bounding box center [807, 361] width 142 height 29
drag, startPoint x: 882, startPoint y: 175, endPoint x: 729, endPoint y: 406, distance: 277.6
click at [882, 175] on button "Close Modal" at bounding box center [878, 177] width 30 height 30
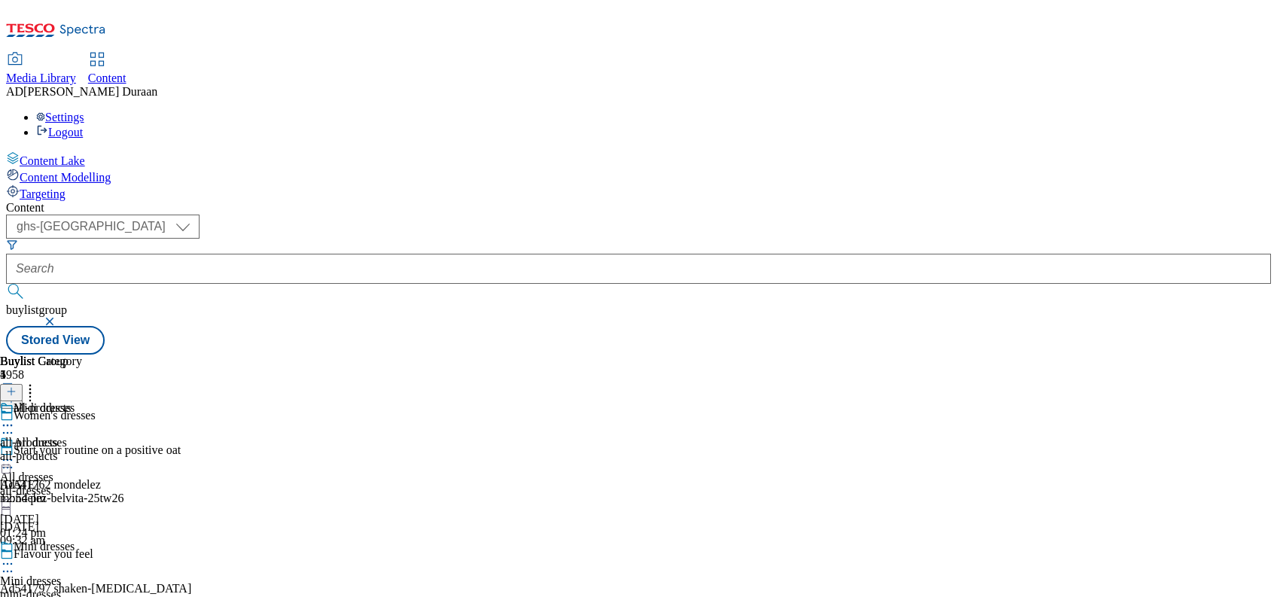
scroll to position [107, 0]
